Goal: Task Accomplishment & Management: Use online tool/utility

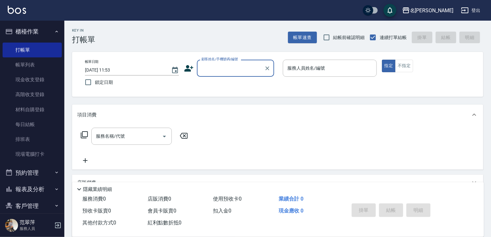
scroll to position [24, 0]
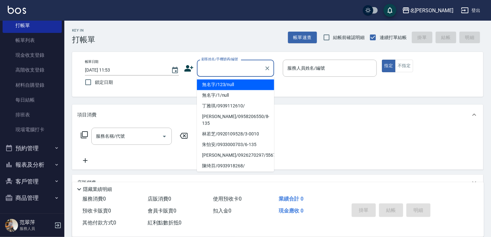
click at [222, 69] on input "顧客姓名/手機號碼/編號" at bounding box center [231, 67] width 62 height 11
click at [223, 85] on li "無名字/123/null" at bounding box center [235, 84] width 77 height 11
type input "無名字/123/null"
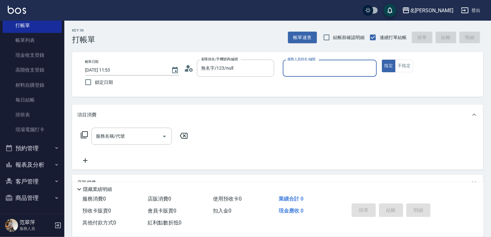
click at [287, 73] on input "服務人員姓名/編號" at bounding box center [330, 67] width 88 height 11
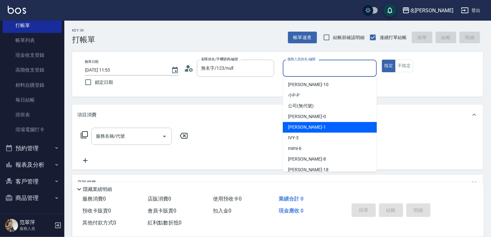
click at [322, 127] on div "[PERSON_NAME] -1" at bounding box center [330, 127] width 94 height 11
type input "Joanne-1"
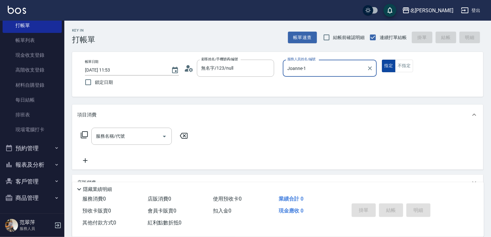
click at [390, 66] on button "指定" at bounding box center [389, 66] width 14 height 13
click at [85, 133] on icon at bounding box center [84, 135] width 8 height 8
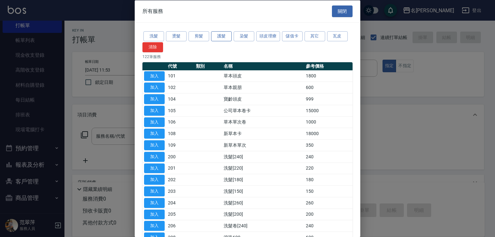
click at [225, 36] on button "護髮" at bounding box center [221, 36] width 21 height 10
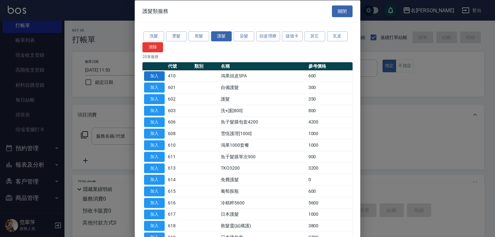
click at [156, 75] on button "加入" at bounding box center [154, 76] width 21 height 10
type input "鴻果頭皮SPA(410)"
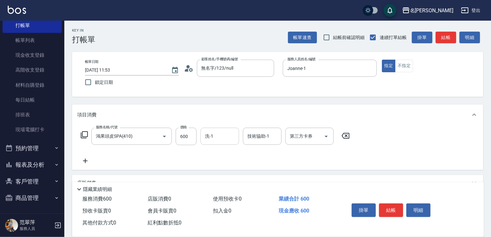
click at [217, 135] on input "洗-1" at bounding box center [220, 135] width 33 height 11
type input "肉圓-20"
click at [86, 159] on icon at bounding box center [85, 161] width 16 height 8
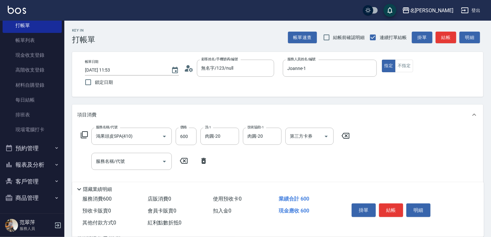
click at [85, 135] on icon at bounding box center [84, 135] width 8 height 8
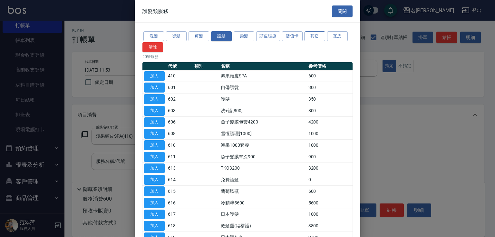
click at [313, 35] on button "其它" at bounding box center [314, 36] width 21 height 10
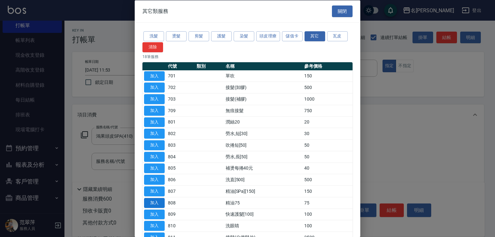
click at [159, 201] on button "加入" at bounding box center [154, 202] width 21 height 10
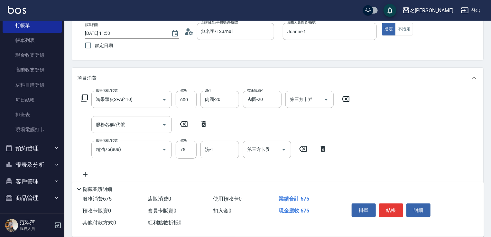
scroll to position [47, 0]
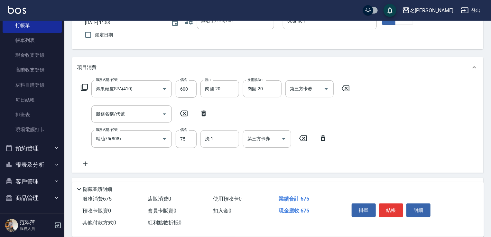
click at [209, 139] on div "洗-1 洗-1" at bounding box center [220, 138] width 39 height 17
type input "肉圓-20"
click at [85, 163] on icon at bounding box center [85, 164] width 16 height 8
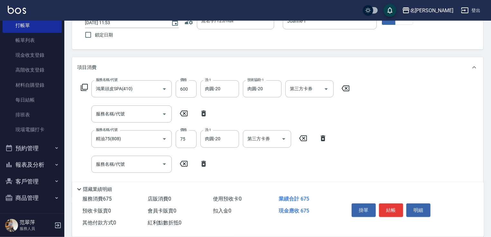
click at [84, 84] on icon at bounding box center [84, 87] width 8 height 8
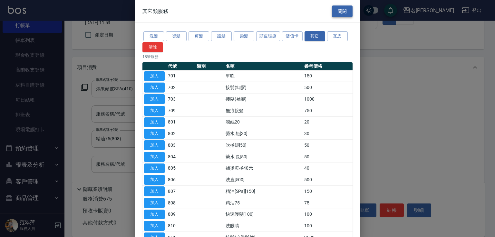
click at [343, 9] on button "關閉" at bounding box center [342, 11] width 21 height 12
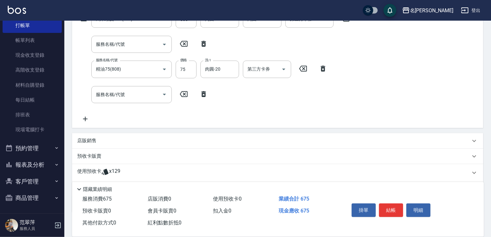
scroll to position [134, 0]
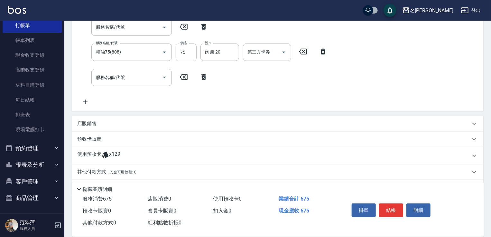
click at [81, 124] on p "店販銷售" at bounding box center [86, 123] width 19 height 7
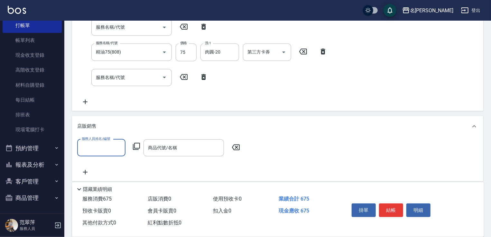
scroll to position [0, 0]
click at [95, 142] on input "服務人員姓名/編號" at bounding box center [101, 147] width 43 height 11
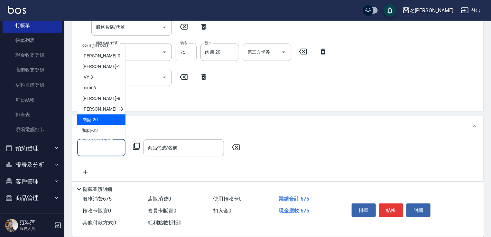
scroll to position [29, 0]
click at [105, 114] on div "肉圓 -20" at bounding box center [101, 119] width 48 height 11
type input "肉圓-20"
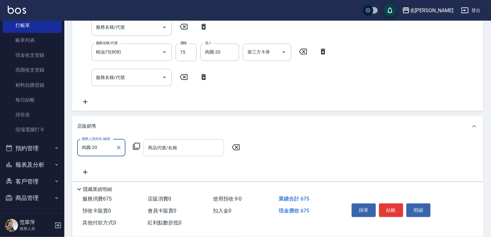
click at [173, 146] on div "商品代號/名稱 商品代號/名稱" at bounding box center [184, 147] width 80 height 17
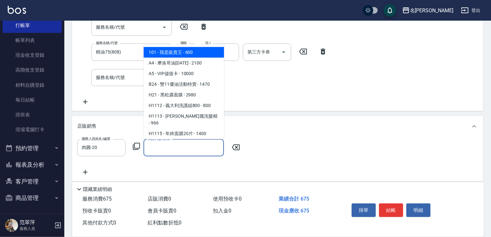
click at [184, 54] on span "101 - 我是販賣王 - 600" at bounding box center [184, 52] width 80 height 11
type input "我是販賣王"
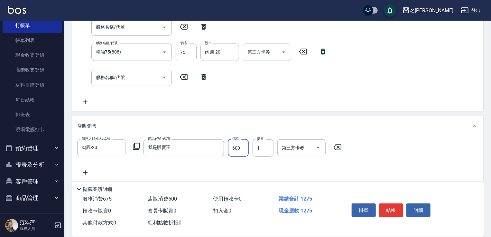
click at [235, 147] on input "600" at bounding box center [238, 147] width 21 height 17
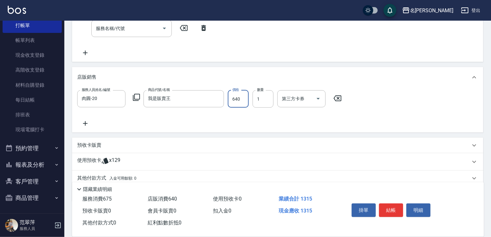
scroll to position [208, 0]
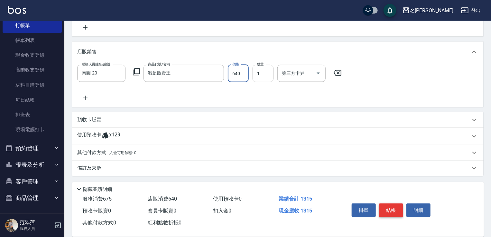
type input "640"
click at [392, 207] on button "結帳" at bounding box center [391, 210] width 24 height 14
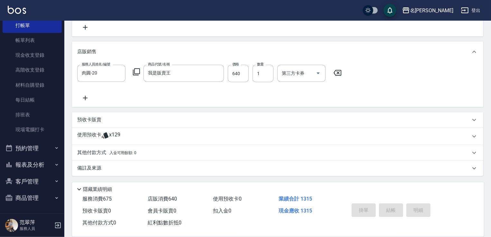
type input "[DATE] 13:55"
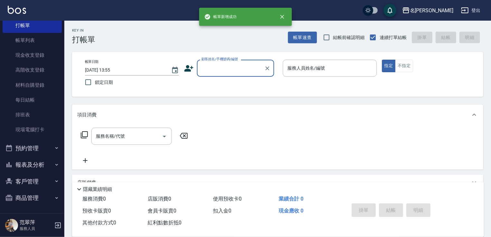
scroll to position [0, 0]
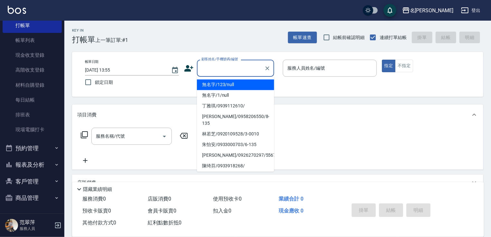
click at [230, 64] on input "顧客姓名/手機號碼/編號" at bounding box center [231, 67] width 62 height 11
click at [238, 86] on li "無名字/123/null" at bounding box center [235, 84] width 77 height 11
type input "無名字/123/null"
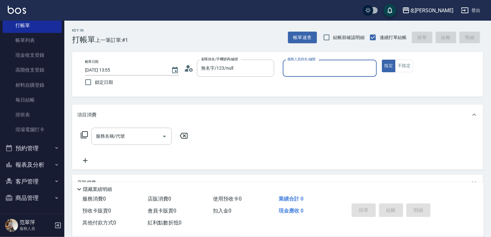
click at [326, 67] on input "服務人員姓名/編號" at bounding box center [330, 67] width 88 height 11
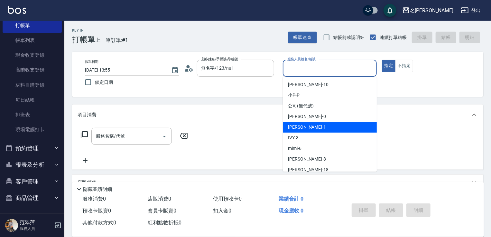
click at [327, 125] on div "[PERSON_NAME] -1" at bounding box center [330, 127] width 94 height 11
type input "Joanne-1"
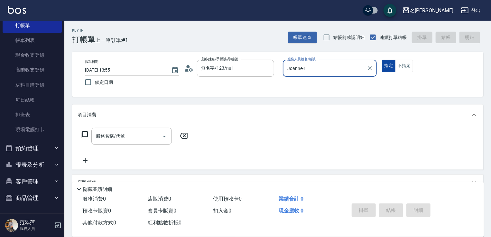
click at [388, 66] on button "指定" at bounding box center [389, 66] width 14 height 13
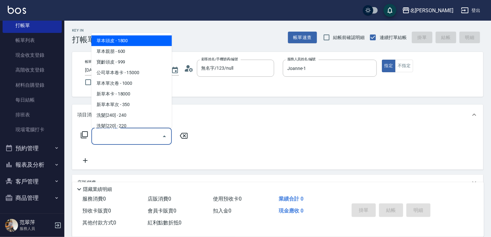
click at [145, 140] on input "服務名稱/代號" at bounding box center [126, 135] width 65 height 11
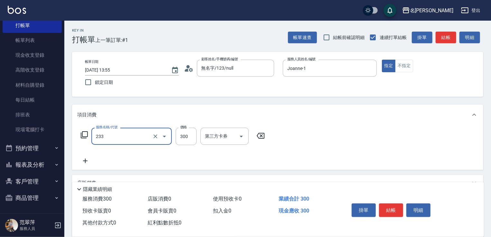
type input "洗髮300(233)"
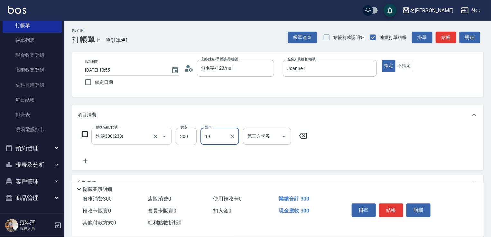
type input "19"
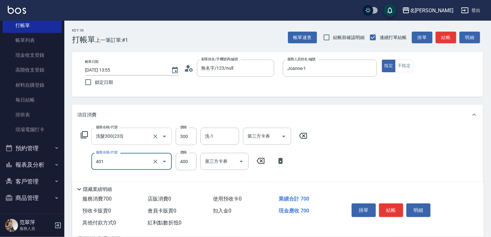
type input "剪髮(400)(401)"
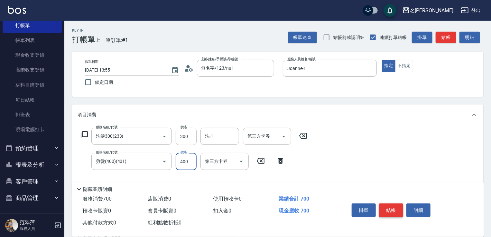
click at [398, 208] on button "結帳" at bounding box center [391, 210] width 24 height 14
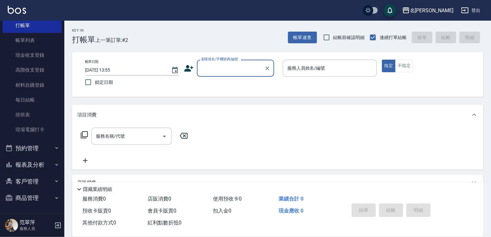
drag, startPoint x: 228, startPoint y: 72, endPoint x: 232, endPoint y: 73, distance: 4.9
click at [228, 72] on input "顧客姓名/手機號碼/編號" at bounding box center [231, 67] width 62 height 11
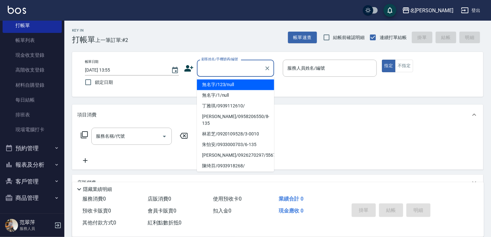
click at [236, 83] on li "無名字/123/null" at bounding box center [235, 84] width 77 height 11
type input "無名字/123/null"
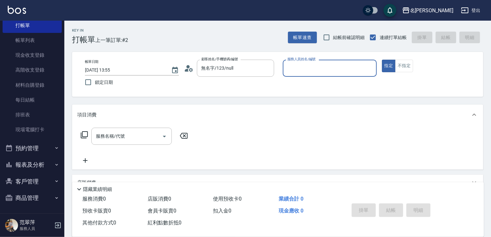
click at [309, 71] on input "服務人員姓名/編號" at bounding box center [330, 67] width 88 height 11
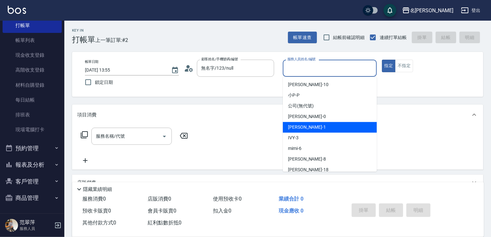
click at [308, 126] on div "[PERSON_NAME] -1" at bounding box center [330, 127] width 94 height 11
type input "Joanne-1"
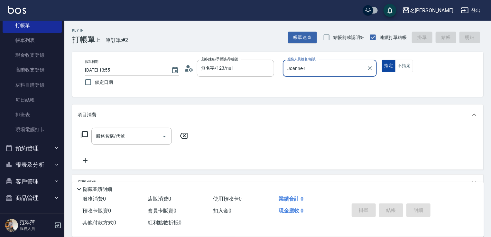
click at [389, 66] on button "指定" at bounding box center [389, 66] width 14 height 13
click at [140, 137] on input "服務名稱/代號" at bounding box center [126, 135] width 65 height 11
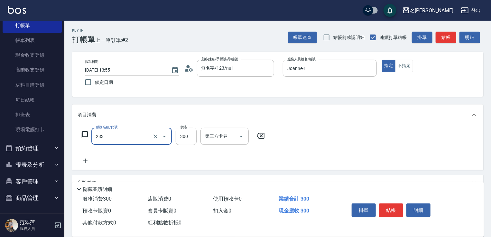
type input "洗髮300(233)"
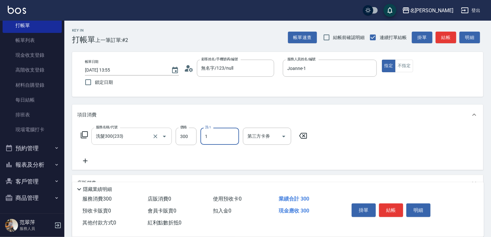
type input "Joanne-1"
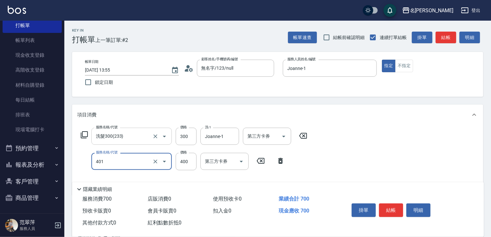
type input "剪髮(400)(401)"
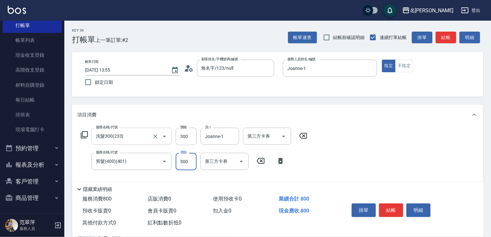
type input "500"
click at [391, 208] on button "結帳" at bounding box center [391, 210] width 24 height 14
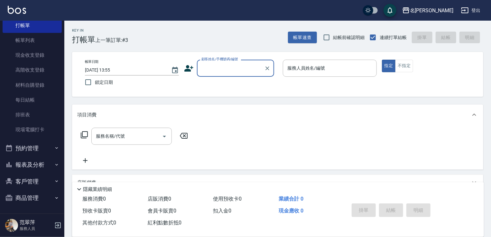
click at [230, 67] on input "顧客姓名/手機號碼/編號" at bounding box center [231, 67] width 62 height 11
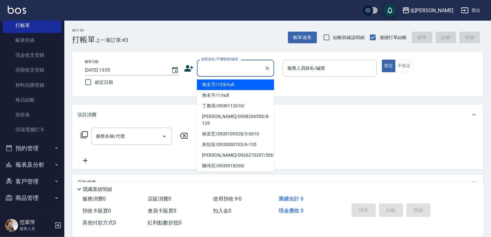
click at [238, 86] on li "無名字/123/null" at bounding box center [235, 84] width 77 height 11
type input "無名字/123/null"
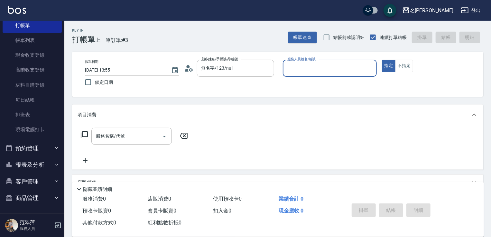
click at [317, 69] on input "服務人員姓名/編號" at bounding box center [330, 67] width 88 height 11
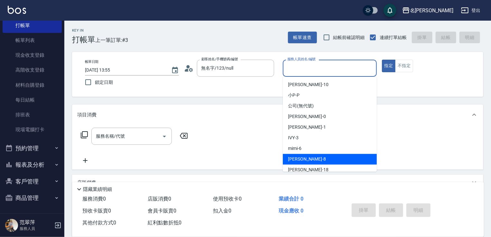
click at [316, 156] on div "曉容 -8" at bounding box center [330, 159] width 94 height 11
type input "曉容-8"
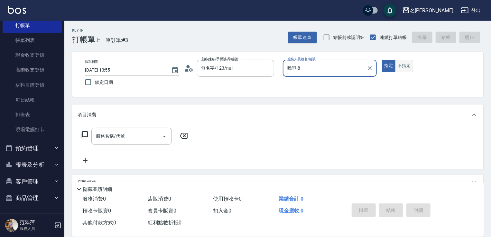
click at [398, 67] on button "不指定" at bounding box center [404, 66] width 18 height 13
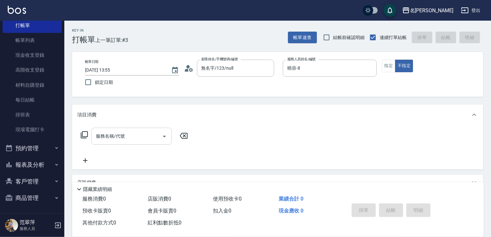
click at [146, 140] on input "服務名稱/代號" at bounding box center [126, 135] width 65 height 11
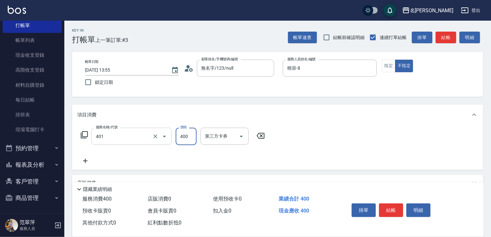
type input "剪髮(400)(401)"
click at [388, 209] on button "結帳" at bounding box center [391, 210] width 24 height 14
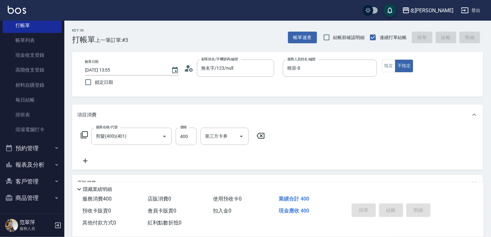
type input "[DATE] 13:56"
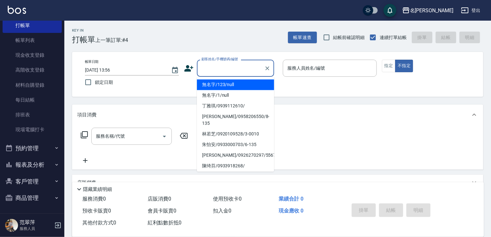
click at [212, 68] on input "顧客姓名/手機號碼/編號" at bounding box center [231, 67] width 62 height 11
click at [222, 85] on li "無名字/123/null" at bounding box center [235, 84] width 77 height 11
type input "無名字/123/null"
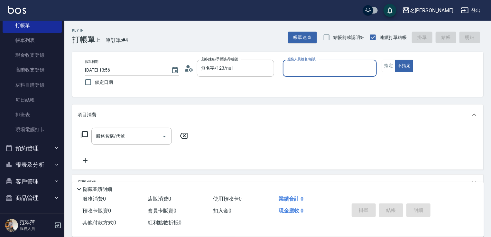
click at [298, 67] on input "服務人員姓名/編號" at bounding box center [330, 67] width 88 height 11
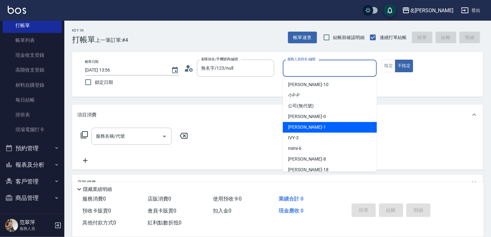
click at [309, 126] on div "[PERSON_NAME] -1" at bounding box center [330, 127] width 94 height 11
type input "Joanne-1"
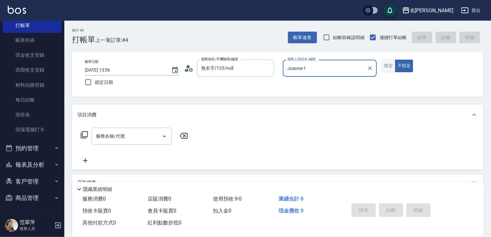
click at [388, 69] on button "指定" at bounding box center [389, 66] width 14 height 13
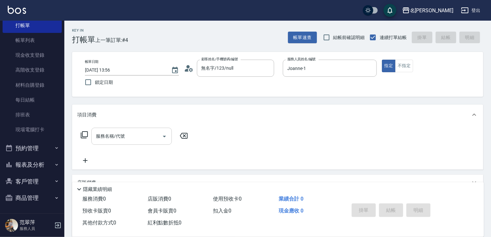
click at [151, 135] on input "服務名稱/代號" at bounding box center [126, 135] width 65 height 11
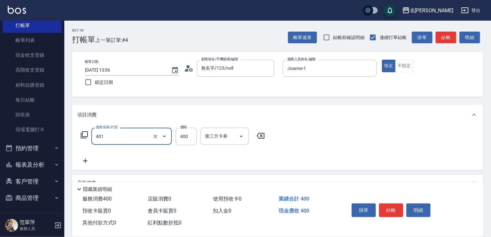
type input "剪髮(400)(401)"
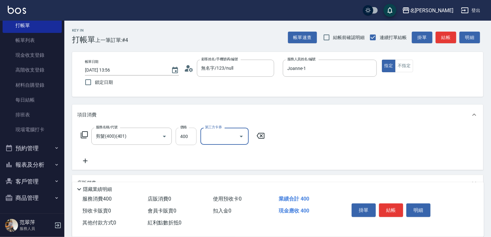
click at [191, 136] on input "400" at bounding box center [186, 136] width 21 height 17
type input "200"
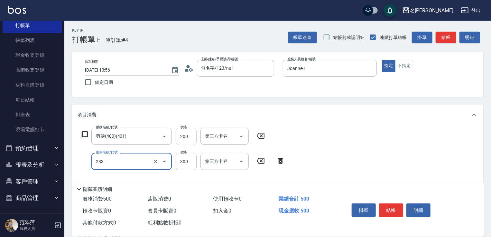
type input "洗髮300(233)"
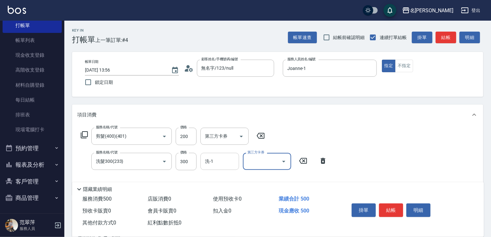
click at [221, 167] on div "洗-1" at bounding box center [220, 161] width 39 height 17
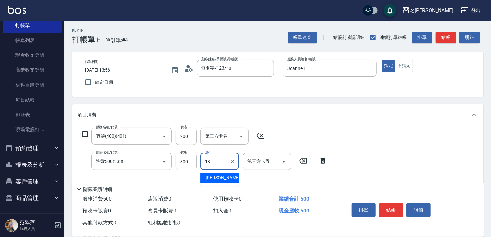
type input "[PERSON_NAME]-18"
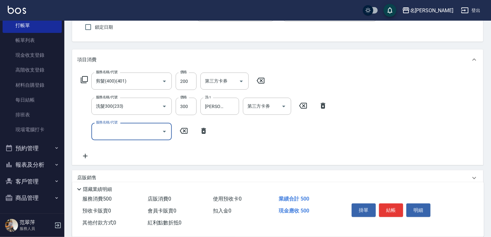
scroll to position [71, 0]
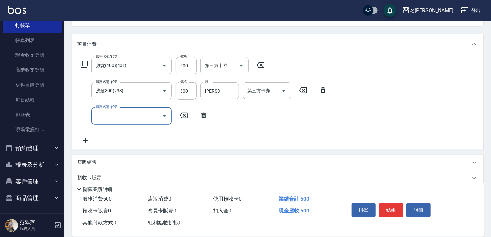
click at [84, 66] on icon at bounding box center [84, 64] width 7 height 7
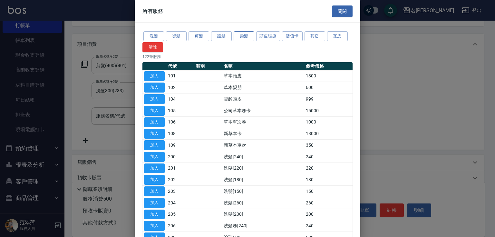
click at [249, 36] on button "染髮" at bounding box center [243, 36] width 21 height 10
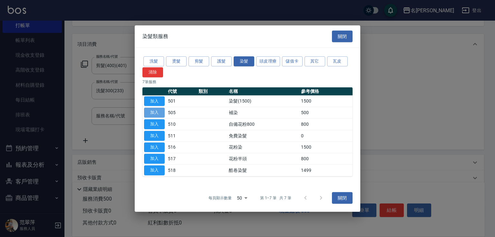
click at [152, 112] on button "加入" at bounding box center [154, 113] width 21 height 10
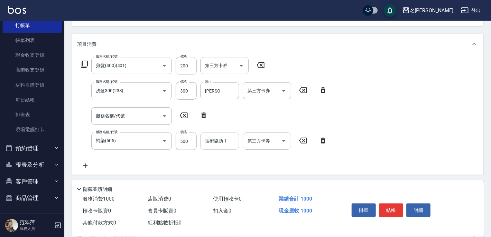
click at [221, 140] on div "技術協助-1 技術協助-1" at bounding box center [220, 140] width 39 height 17
type input "Joanne-1"
click at [393, 209] on button "結帳" at bounding box center [391, 210] width 24 height 14
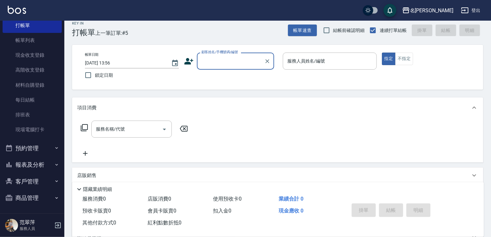
scroll to position [5, 0]
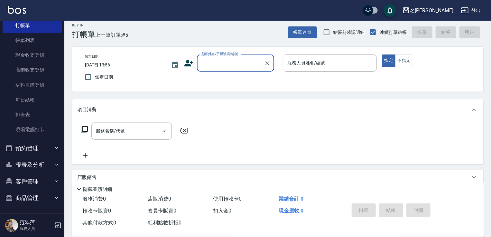
click at [230, 66] on input "顧客姓名/手機號碼/編號" at bounding box center [231, 62] width 62 height 11
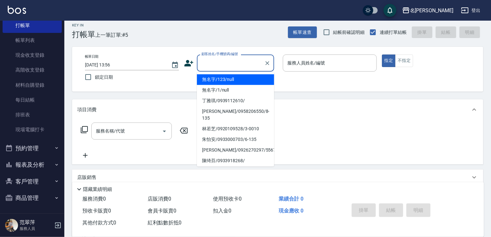
click at [233, 78] on li "無名字/123/null" at bounding box center [235, 79] width 77 height 11
type input "無名字/123/null"
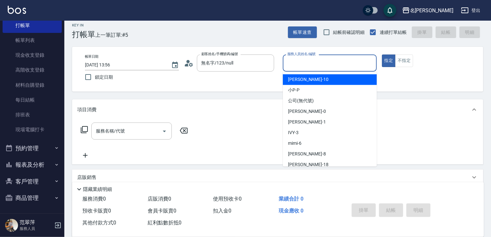
click at [300, 62] on input "服務人員姓名/編號" at bounding box center [330, 62] width 88 height 11
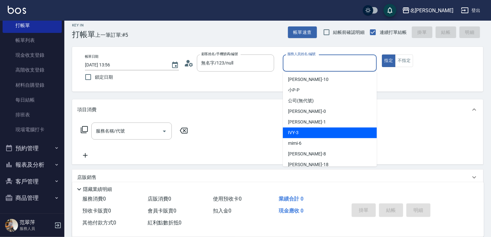
click at [309, 128] on div "IVY -3" at bounding box center [330, 132] width 94 height 11
type input "IVY-3"
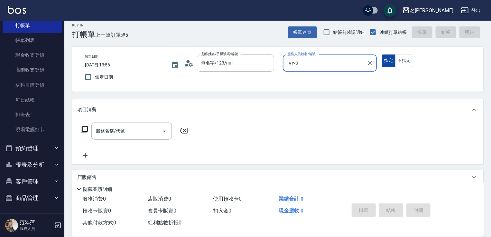
click at [386, 60] on button "指定" at bounding box center [389, 60] width 14 height 13
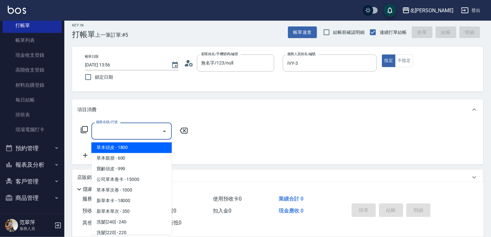
click at [148, 128] on input "服務名稱/代號" at bounding box center [126, 130] width 65 height 11
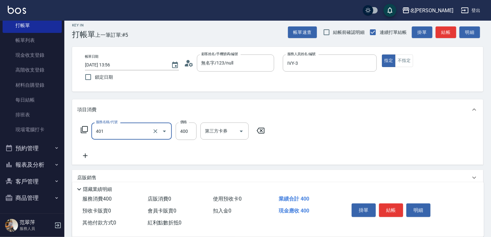
type input "剪髮(400)(401)"
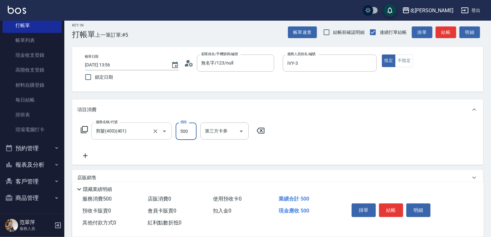
type input "500"
click at [85, 155] on icon at bounding box center [85, 156] width 16 height 8
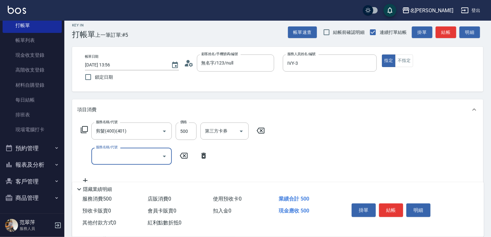
click at [86, 128] on icon at bounding box center [84, 130] width 8 height 8
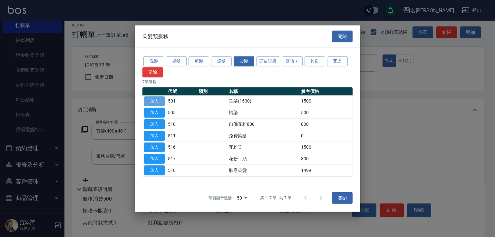
click at [148, 101] on button "加入" at bounding box center [154, 101] width 21 height 10
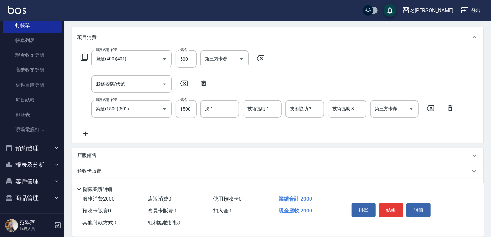
scroll to position [80, 0]
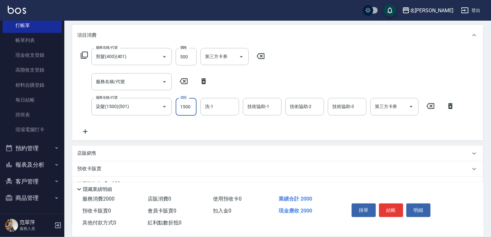
click at [186, 109] on input "1500" at bounding box center [186, 106] width 21 height 17
type input "1800"
type input "[PERSON_NAME]-18"
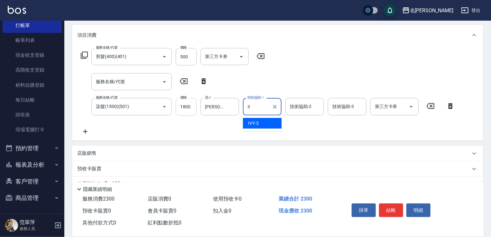
type input "IVY-3"
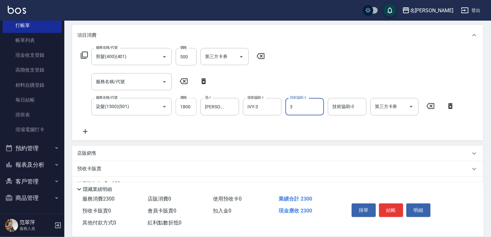
type input "IVY-3"
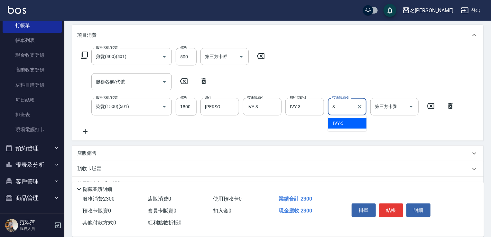
type input "IVY-3"
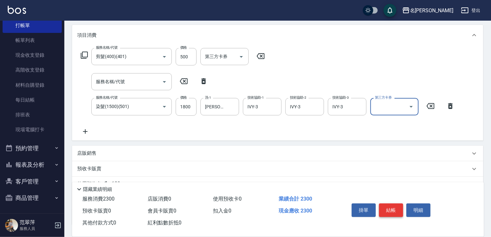
click at [393, 209] on button "結帳" at bounding box center [391, 210] width 24 height 14
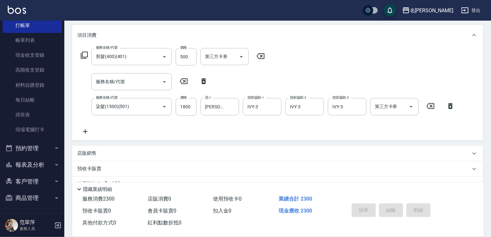
type input "[DATE] 13:57"
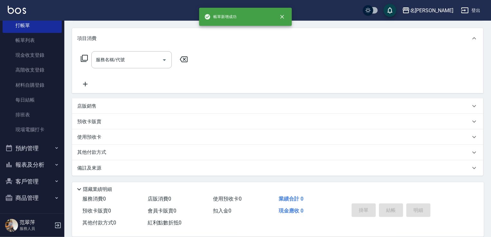
scroll to position [0, 0]
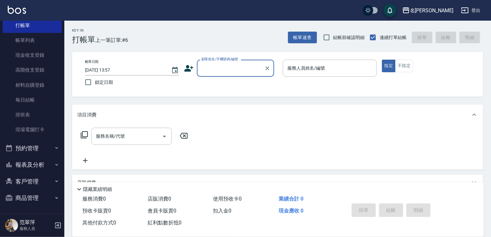
click at [226, 72] on input "顧客姓名/手機號碼/編號" at bounding box center [231, 67] width 62 height 11
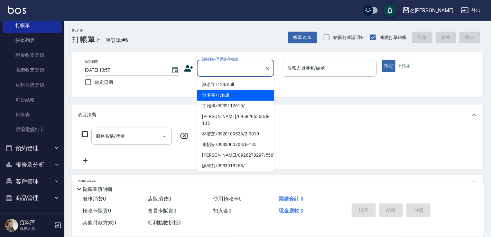
click at [238, 90] on li "無名字/1/null" at bounding box center [235, 95] width 77 height 11
type input "無名字/1/null"
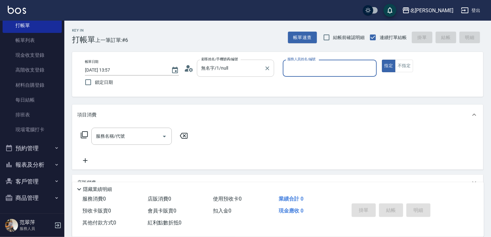
click at [229, 69] on input "無名字/1/null" at bounding box center [231, 67] width 62 height 11
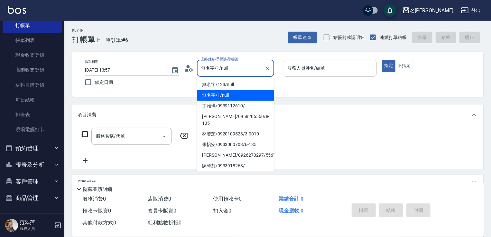
click at [316, 68] on div "服務人員姓名/編號 服務人員姓名/編號" at bounding box center [330, 68] width 94 height 17
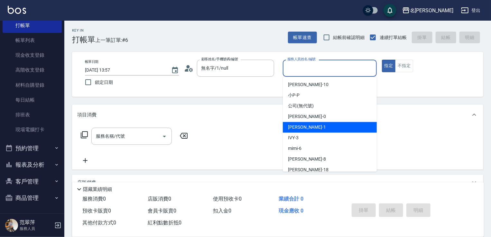
click at [309, 127] on div "[PERSON_NAME] -1" at bounding box center [330, 127] width 94 height 11
type input "Joanne-1"
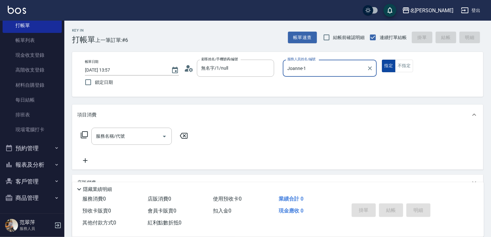
click at [388, 70] on button "指定" at bounding box center [389, 66] width 14 height 13
click at [86, 135] on icon at bounding box center [84, 135] width 8 height 8
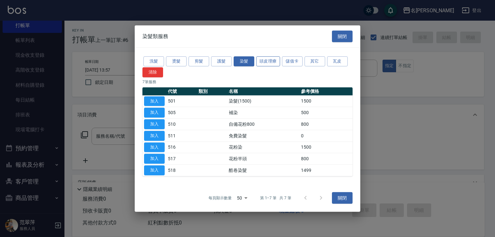
click at [272, 61] on button "頭皮理療" at bounding box center [268, 61] width 24 height 10
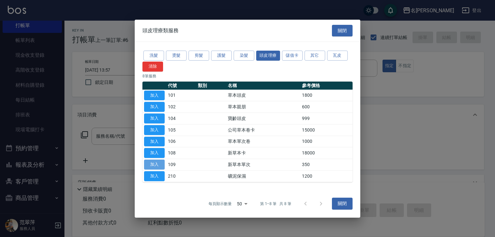
click at [155, 164] on button "加入" at bounding box center [154, 164] width 21 height 10
type input "新草本單次(109)"
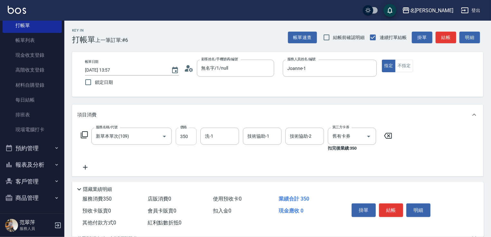
click at [188, 136] on input "350" at bounding box center [186, 136] width 21 height 17
type input "496"
type input "肉圓-20"
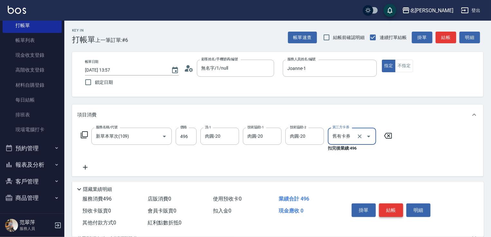
click at [388, 203] on button "結帳" at bounding box center [391, 210] width 24 height 14
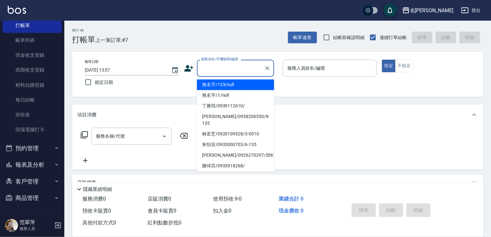
click at [224, 67] on input "顧客姓名/手機號碼/編號" at bounding box center [231, 67] width 62 height 11
click at [231, 83] on li "無名字/123/null" at bounding box center [235, 84] width 77 height 11
type input "無名字/123/null"
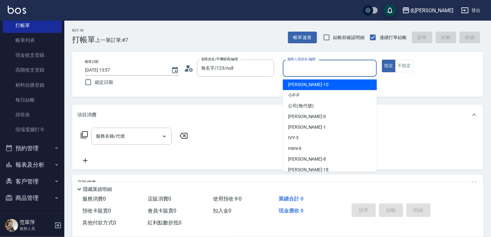
click at [306, 66] on input "服務人員姓名/編號" at bounding box center [330, 67] width 88 height 11
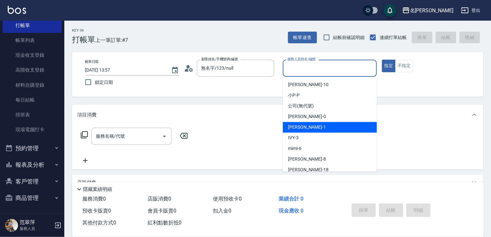
click at [305, 128] on span "[PERSON_NAME] -1" at bounding box center [307, 127] width 38 height 7
type input "Joanne-1"
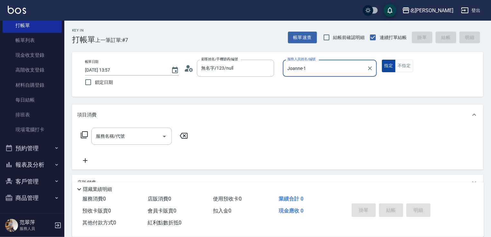
click at [387, 64] on button "指定" at bounding box center [389, 66] width 14 height 13
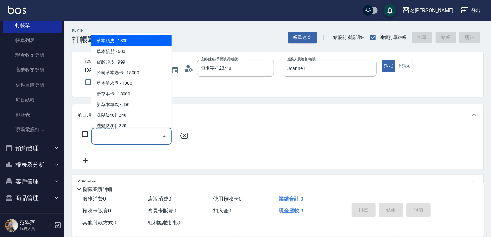
click at [125, 137] on input "服務名稱/代號" at bounding box center [126, 135] width 65 height 11
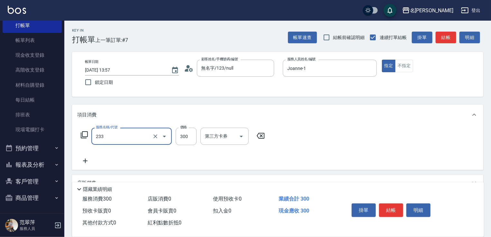
type input "洗髮300(233)"
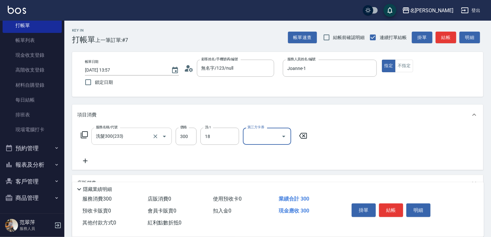
type input "[PERSON_NAME]-18"
click at [393, 209] on button "結帳" at bounding box center [391, 210] width 24 height 14
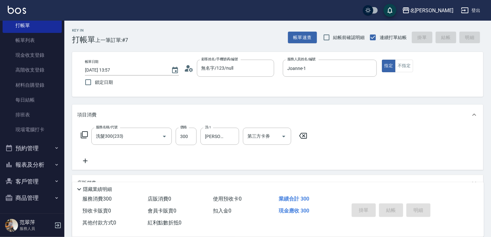
type input "[DATE] 13:58"
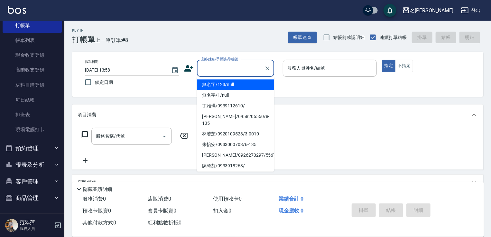
click at [216, 70] on input "顧客姓名/手機號碼/編號" at bounding box center [231, 67] width 62 height 11
click at [219, 84] on li "無名字/123/null" at bounding box center [235, 84] width 77 height 11
type input "無名字/123/null"
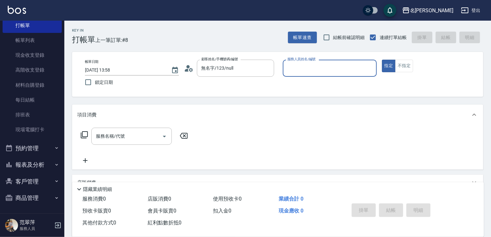
click at [312, 71] on input "服務人員姓名/編號" at bounding box center [330, 67] width 88 height 11
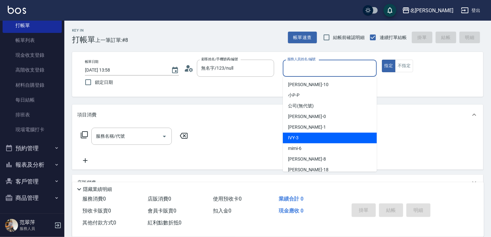
click at [312, 135] on div "IVY -3" at bounding box center [330, 137] width 94 height 11
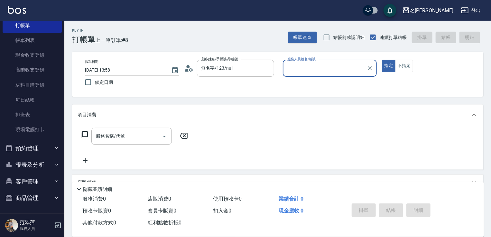
type input "IVY-3"
click at [406, 66] on button "不指定" at bounding box center [404, 66] width 18 height 13
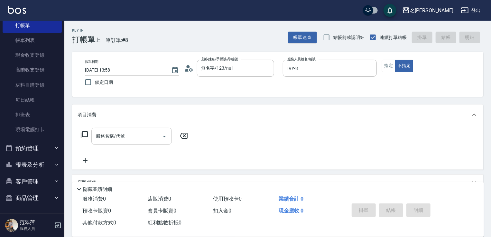
click at [123, 137] on div "服務名稱/代號 服務名稱/代號" at bounding box center [131, 136] width 80 height 17
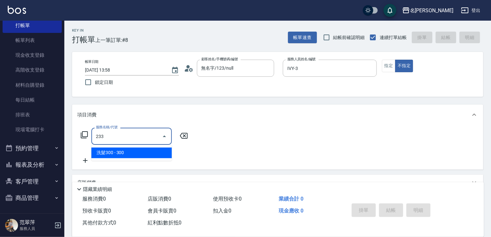
type input "洗髮300(233)"
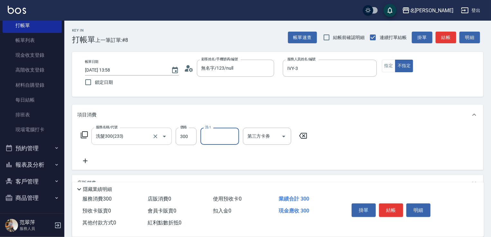
type input "2"
click at [211, 131] on input "2" at bounding box center [215, 135] width 23 height 11
type input "IVY-3"
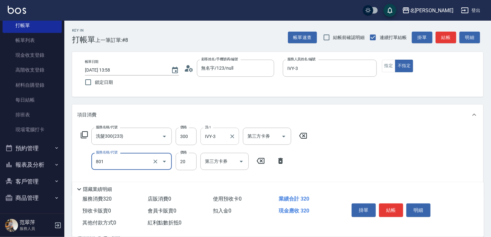
type input "潤絲20(801)"
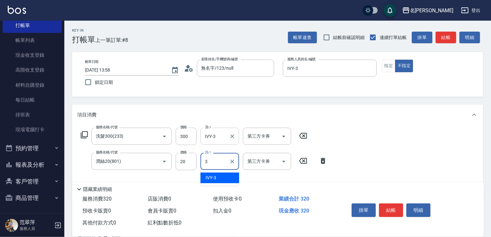
type input "IVY-3"
click at [392, 209] on button "結帳" at bounding box center [391, 210] width 24 height 14
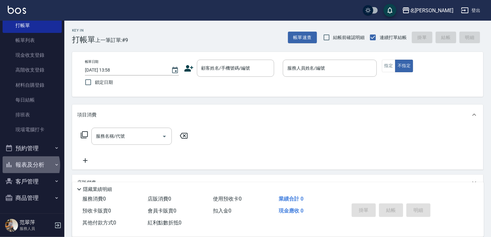
click at [25, 165] on button "報表及分析" at bounding box center [32, 164] width 59 height 17
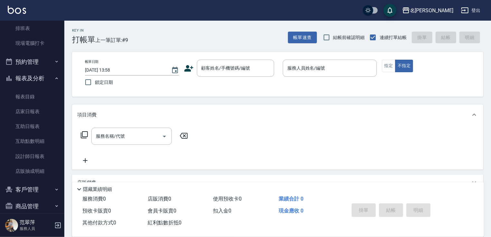
scroll to position [119, 0]
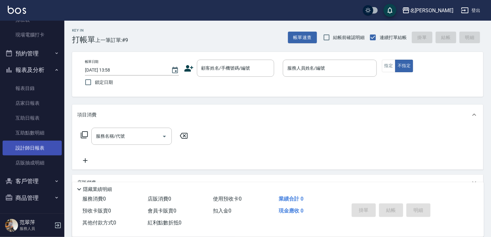
click at [39, 147] on link "設計師日報表" at bounding box center [32, 147] width 59 height 15
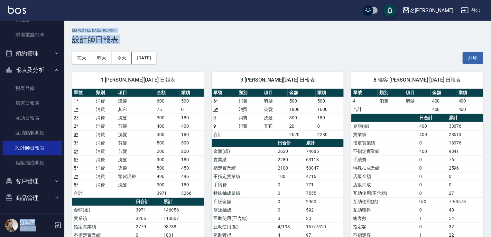
drag, startPoint x: 61, startPoint y: 109, endPoint x: 71, endPoint y: 80, distance: 31.7
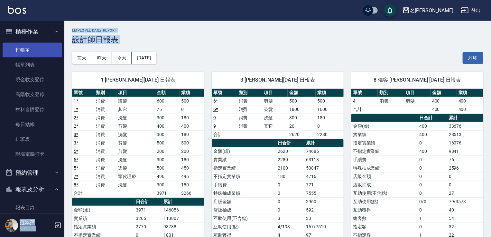
click at [15, 55] on link "打帳單" at bounding box center [32, 50] width 59 height 15
